Goal: Information Seeking & Learning: Learn about a topic

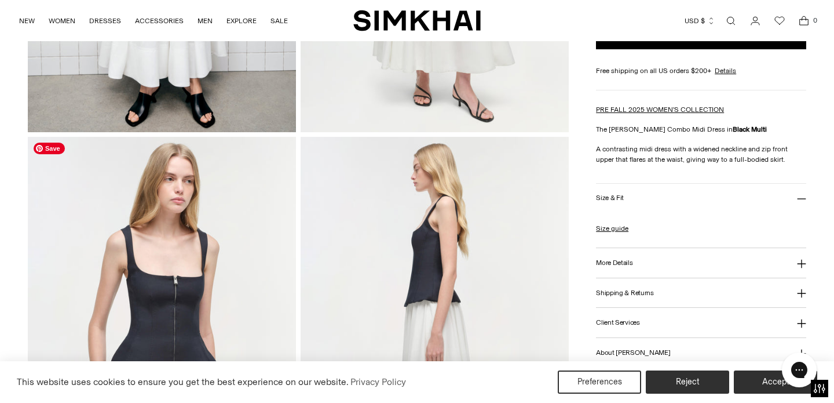
scroll to position [217, 0]
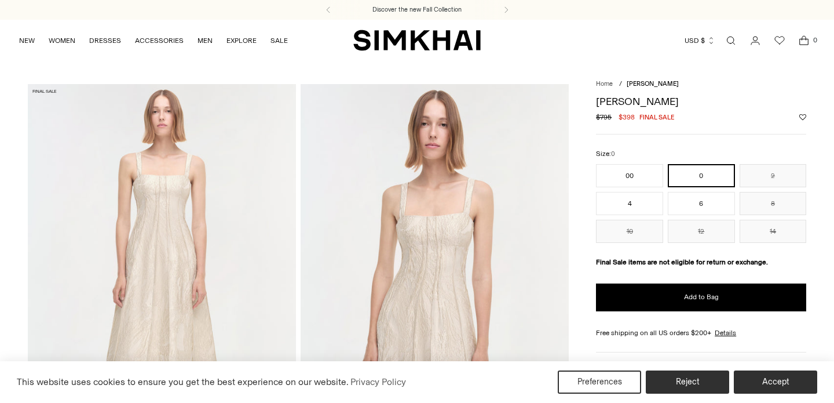
click at [348, 283] on img at bounding box center [435, 285] width 268 height 403
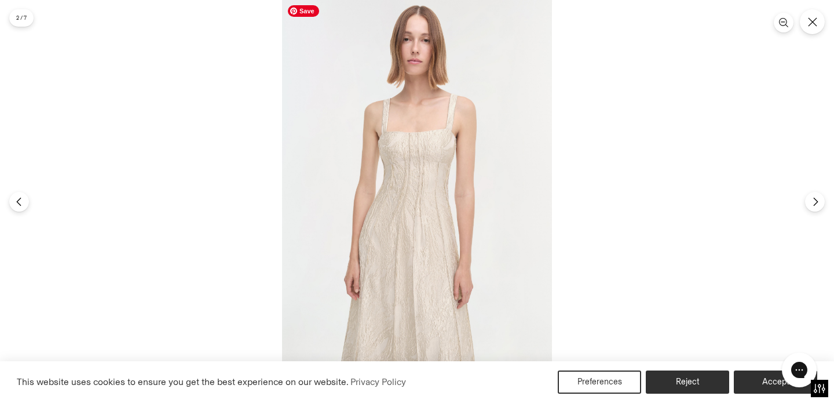
click at [451, 156] on img at bounding box center [417, 201] width 270 height 405
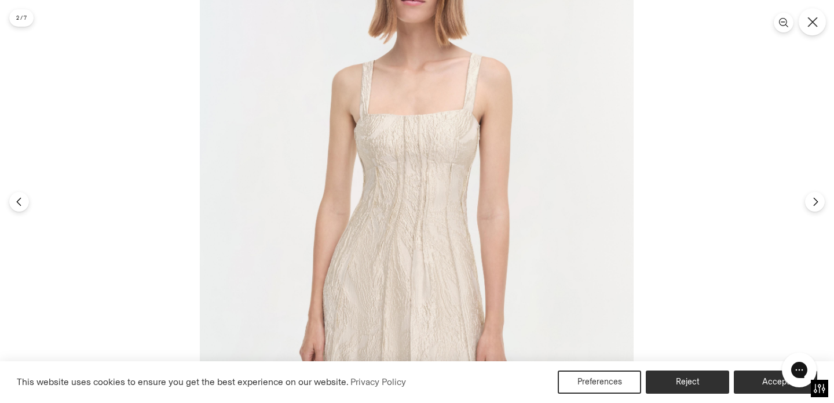
click at [813, 21] on icon "Close" at bounding box center [812, 22] width 10 height 10
